Goal: Transaction & Acquisition: Purchase product/service

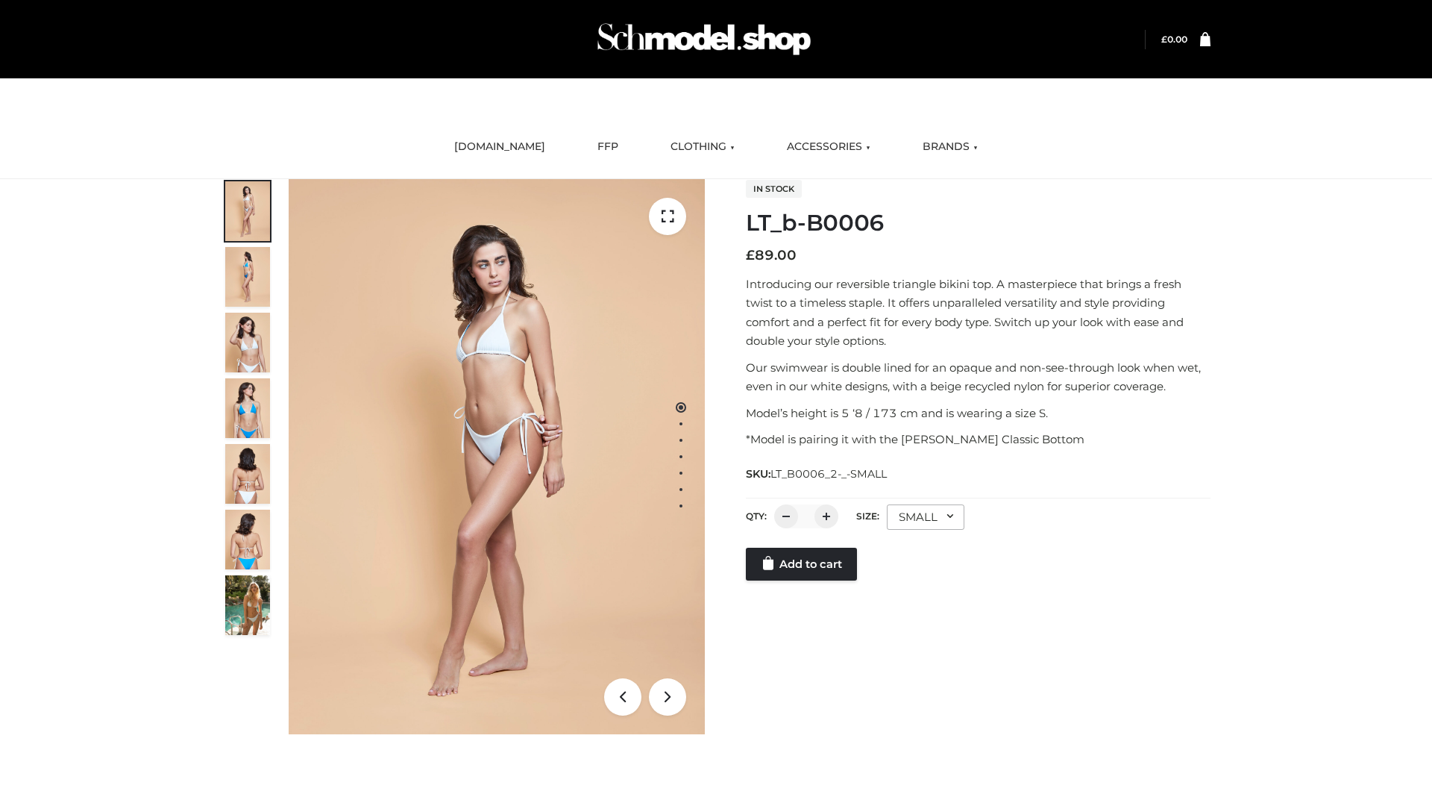
click at [803, 580] on link "Add to cart" at bounding box center [801, 563] width 111 height 33
